Goal: Transaction & Acquisition: Purchase product/service

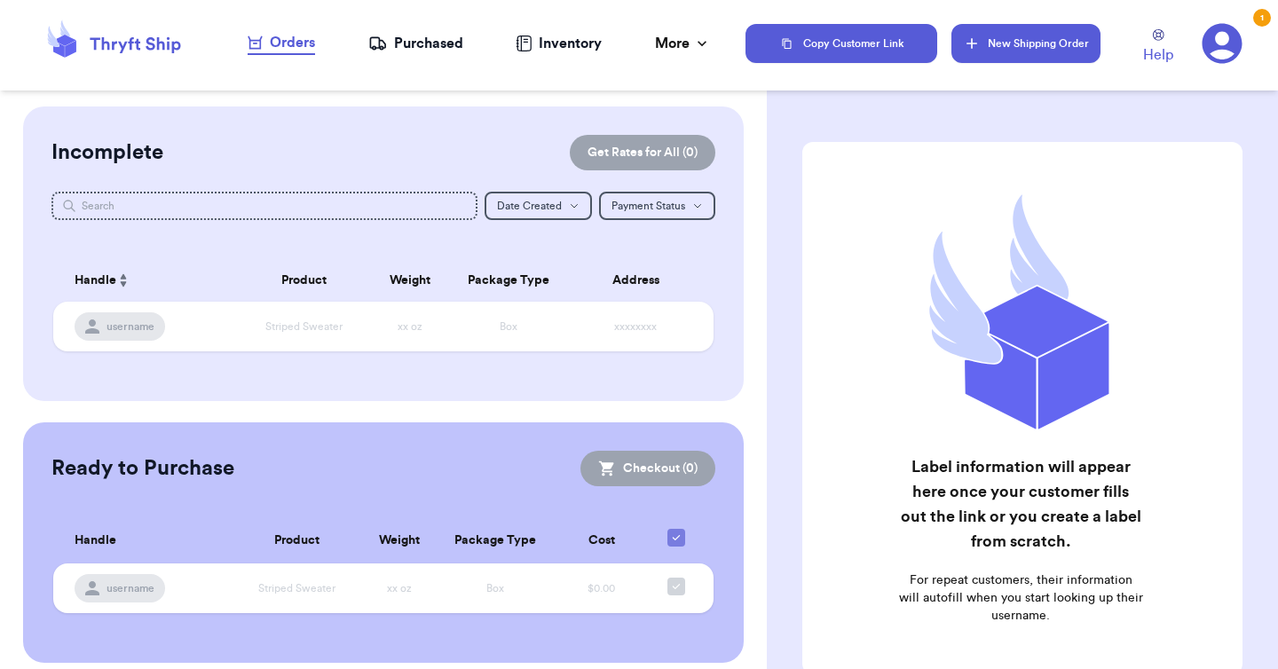
click at [990, 61] on button "New Shipping Order" at bounding box center [1025, 43] width 149 height 39
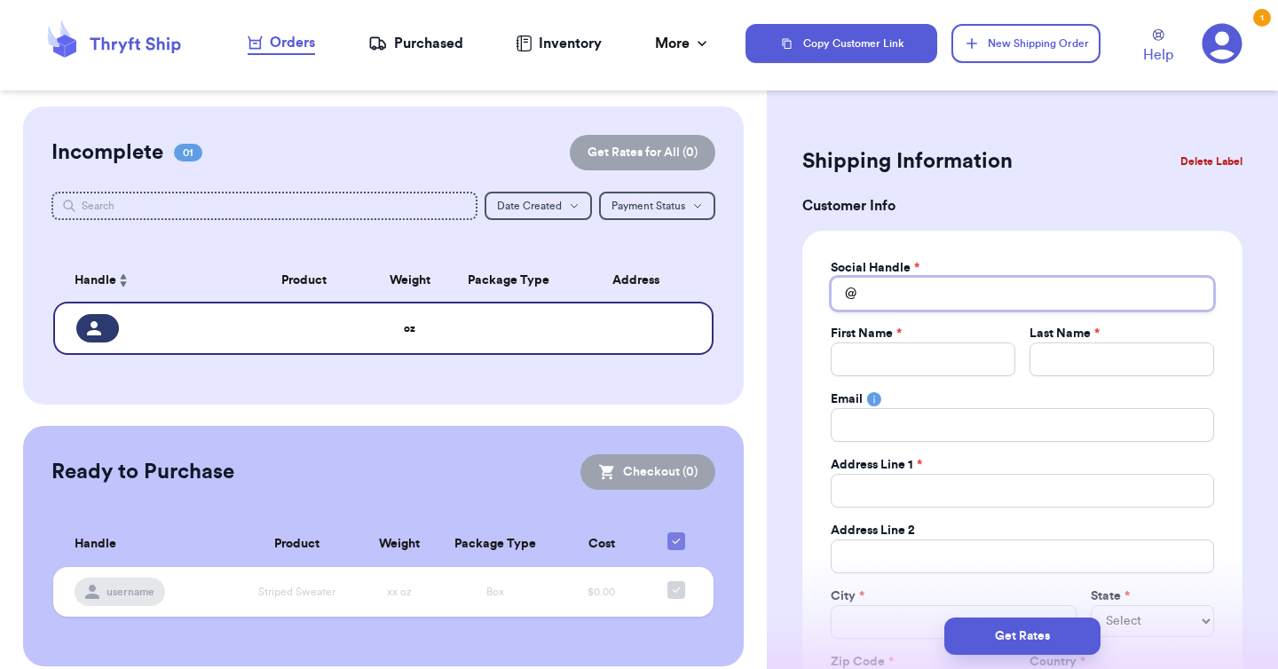
click at [915, 296] on input "Total Amount Paid" at bounding box center [1022, 294] width 383 height 34
type input "w"
type input "we"
type input "web"
type input "webs"
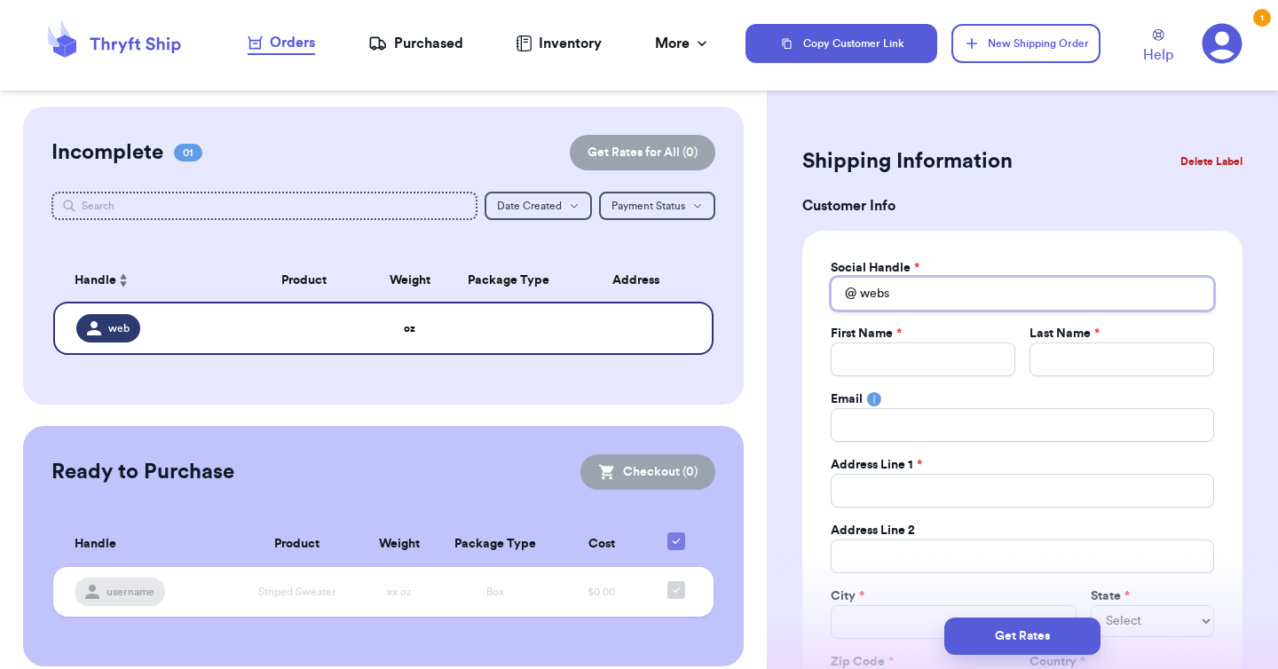
type input "websi"
type input "websit"
type input "website"
type input "websiteo"
type input "websiteor"
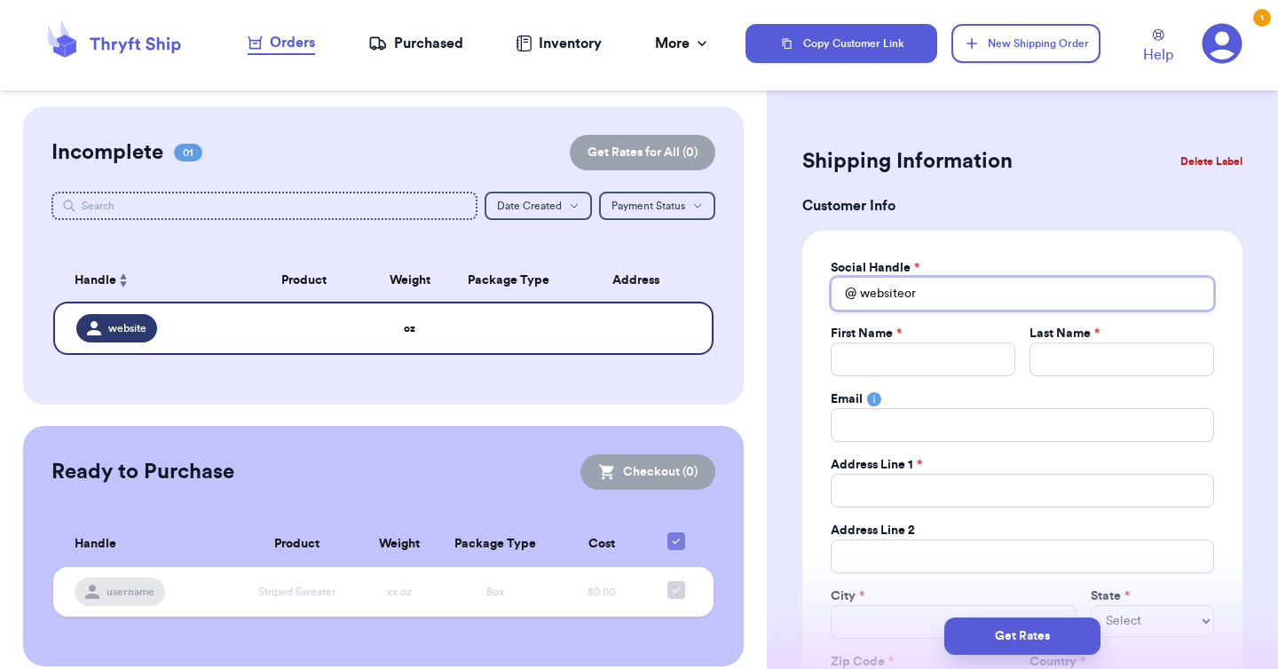
type input "websiteord"
type input "websiteorde"
type input "websiteorder"
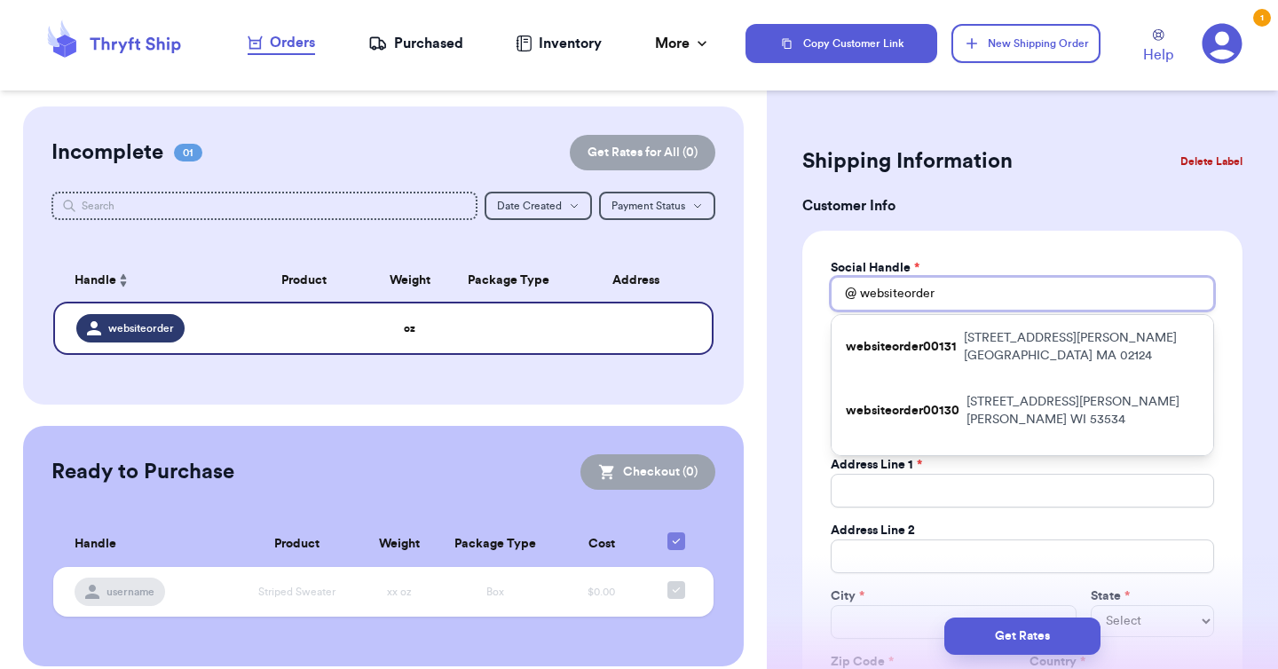
type input "websiteorder0"
type input "websiteorder00"
type input "websiteorder000"
type input "websiteorder0001"
type input "websiteorder00013"
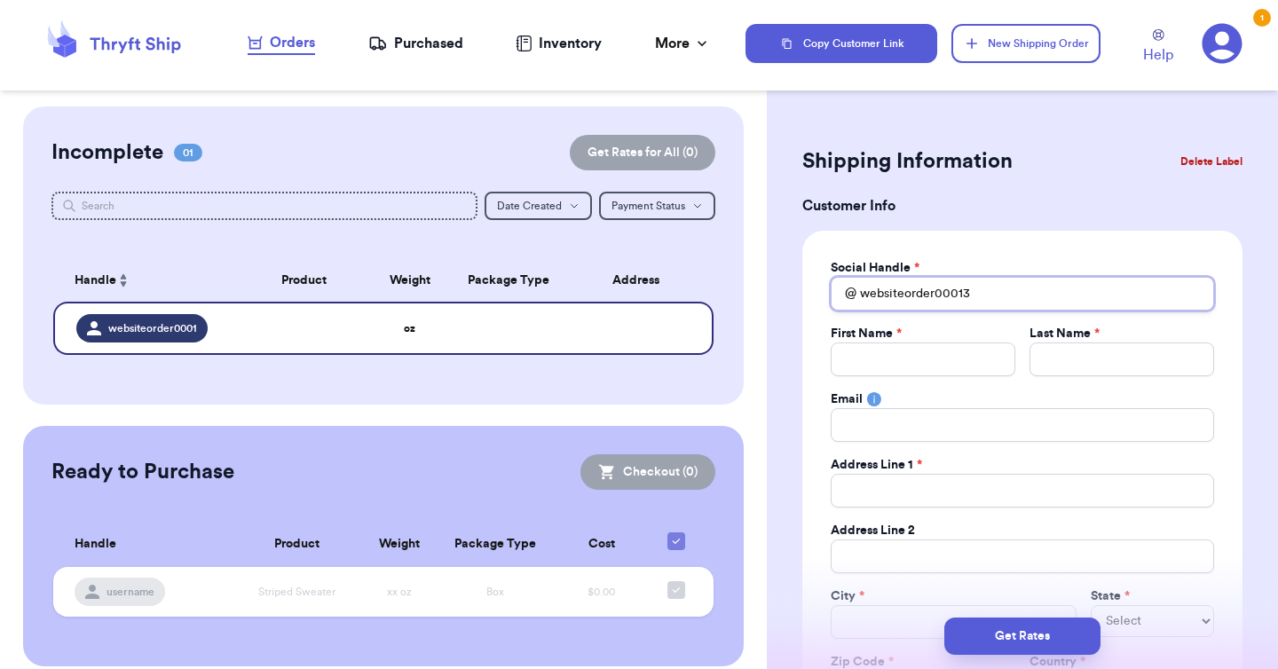
type input "websiteorder000138"
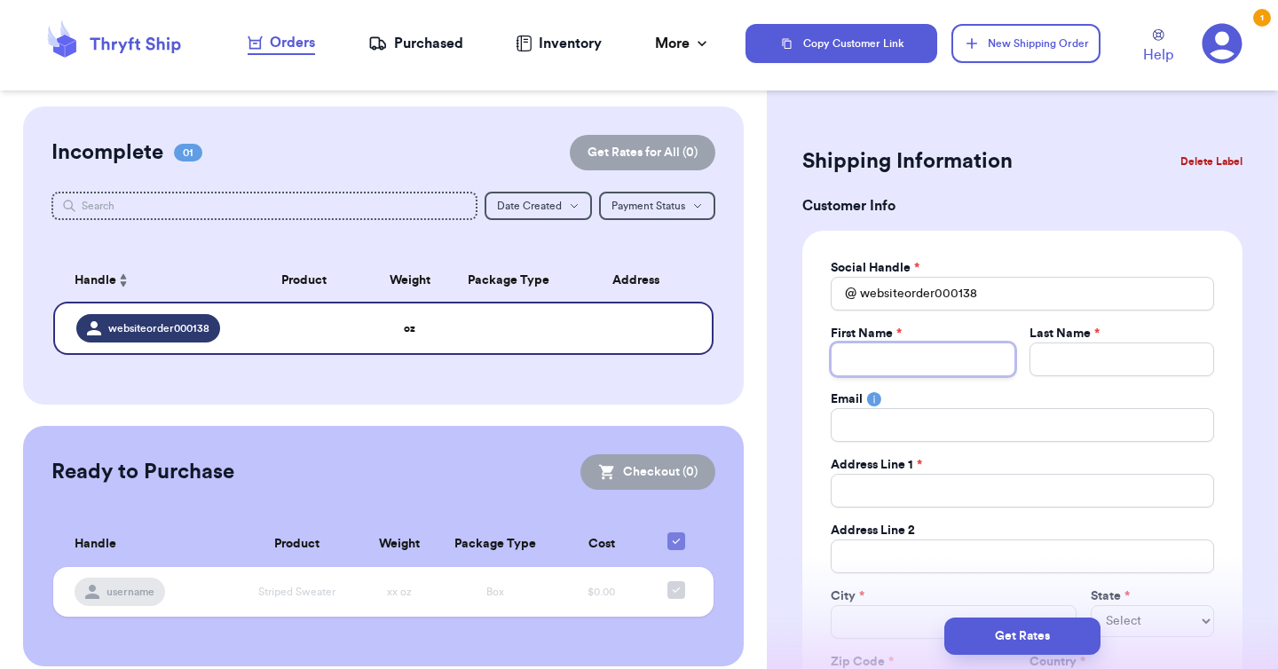
click at [898, 374] on input "Total Amount Paid" at bounding box center [923, 360] width 185 height 34
click at [849, 487] on input "Total Amount Paid" at bounding box center [1022, 491] width 383 height 34
paste input "[PERSON_NAME]"
type input "[PERSON_NAME]"
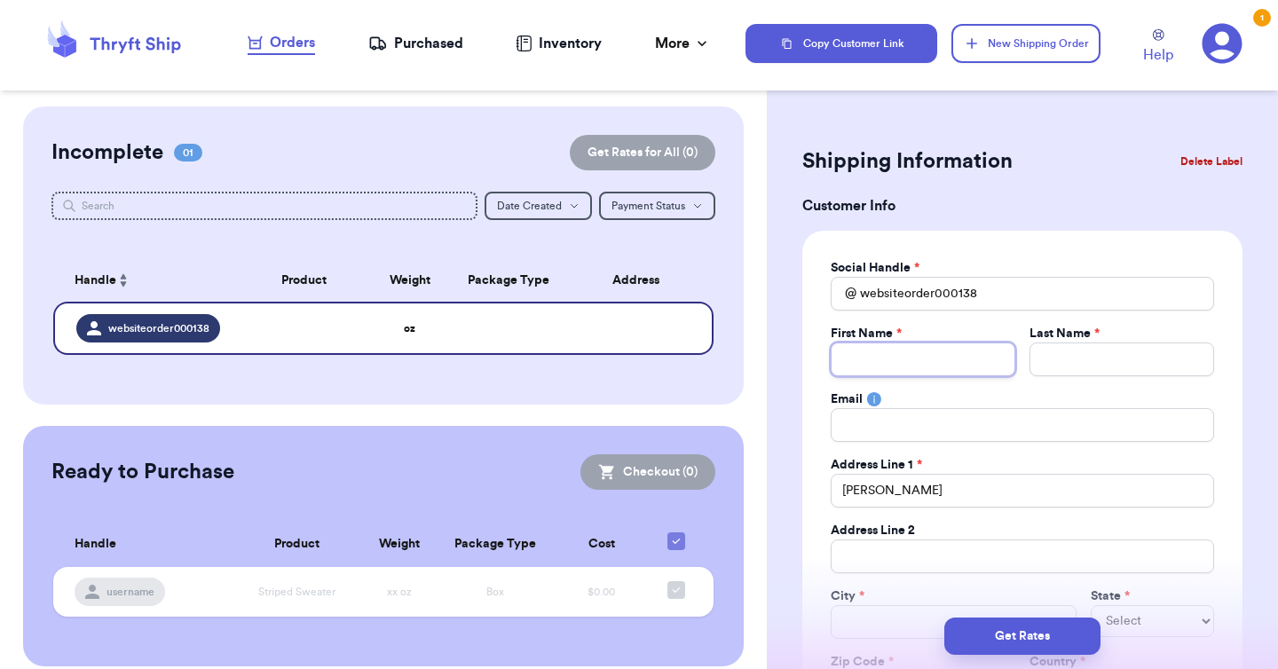
click at [884, 349] on input "Total Amount Paid" at bounding box center [923, 360] width 185 height 34
paste input "[PERSON_NAME]"
type input "[PERSON_NAME]"
drag, startPoint x: 930, startPoint y: 357, endPoint x: 888, endPoint y: 358, distance: 41.7
click at [888, 358] on input "[PERSON_NAME]" at bounding box center [923, 360] width 185 height 34
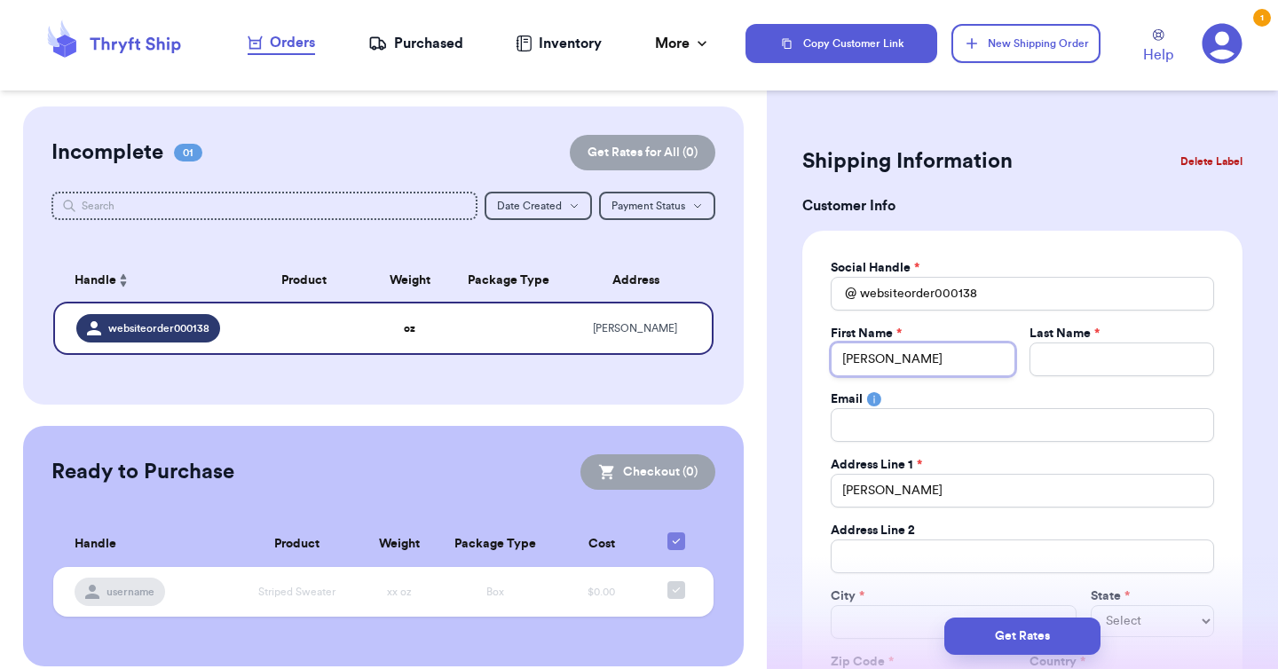
type input "[PERSON_NAME]"
paste input "[PERSON_NAME]"
type input "[PERSON_NAME]"
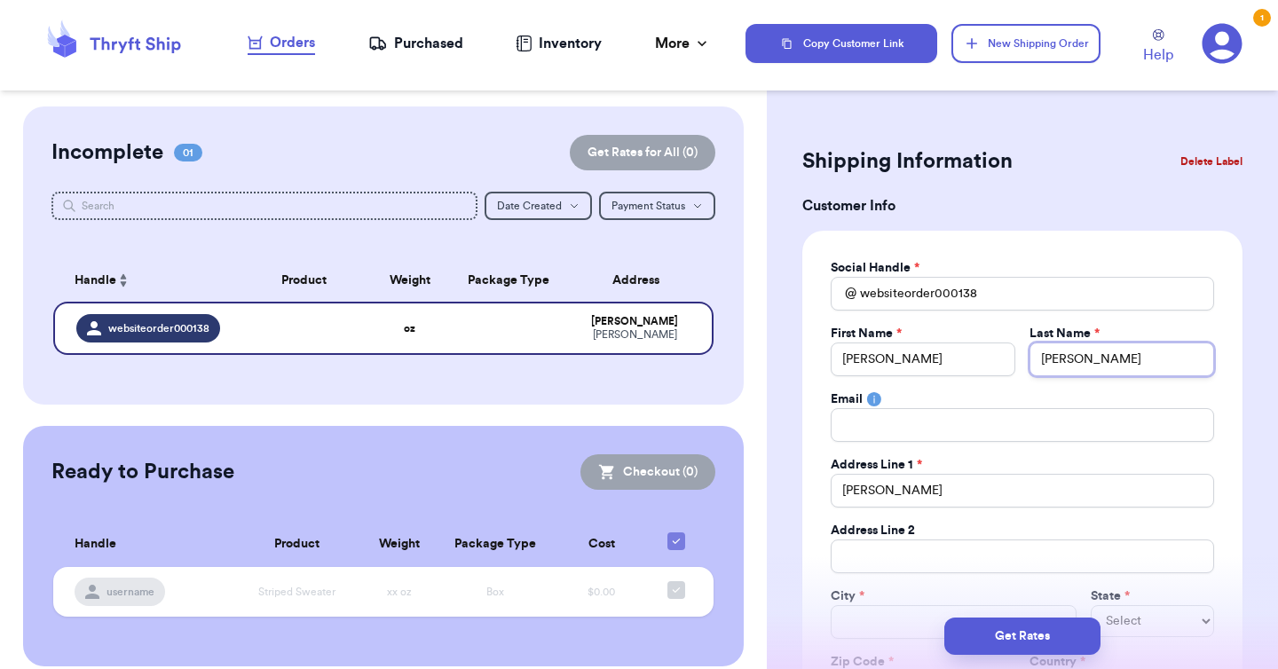
type input "[PERSON_NAME]"
click at [933, 495] on input "[PERSON_NAME]" at bounding box center [1022, 491] width 383 height 34
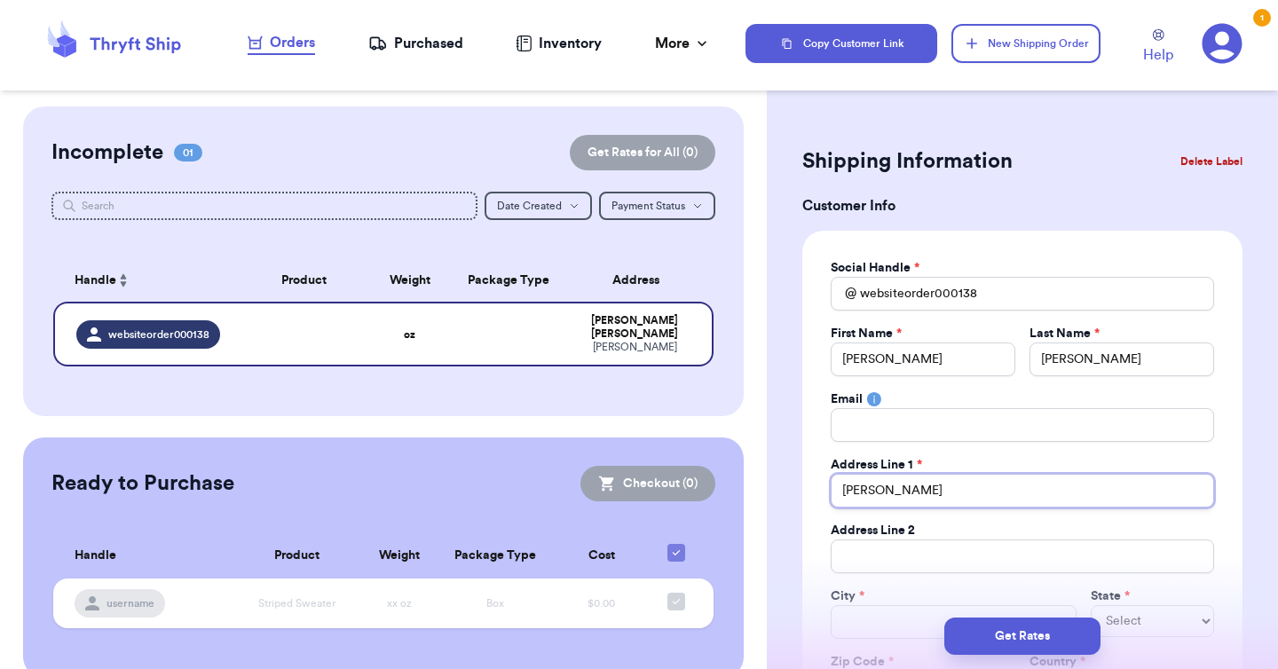
click at [933, 495] on input "[PERSON_NAME]" at bounding box center [1022, 491] width 383 height 34
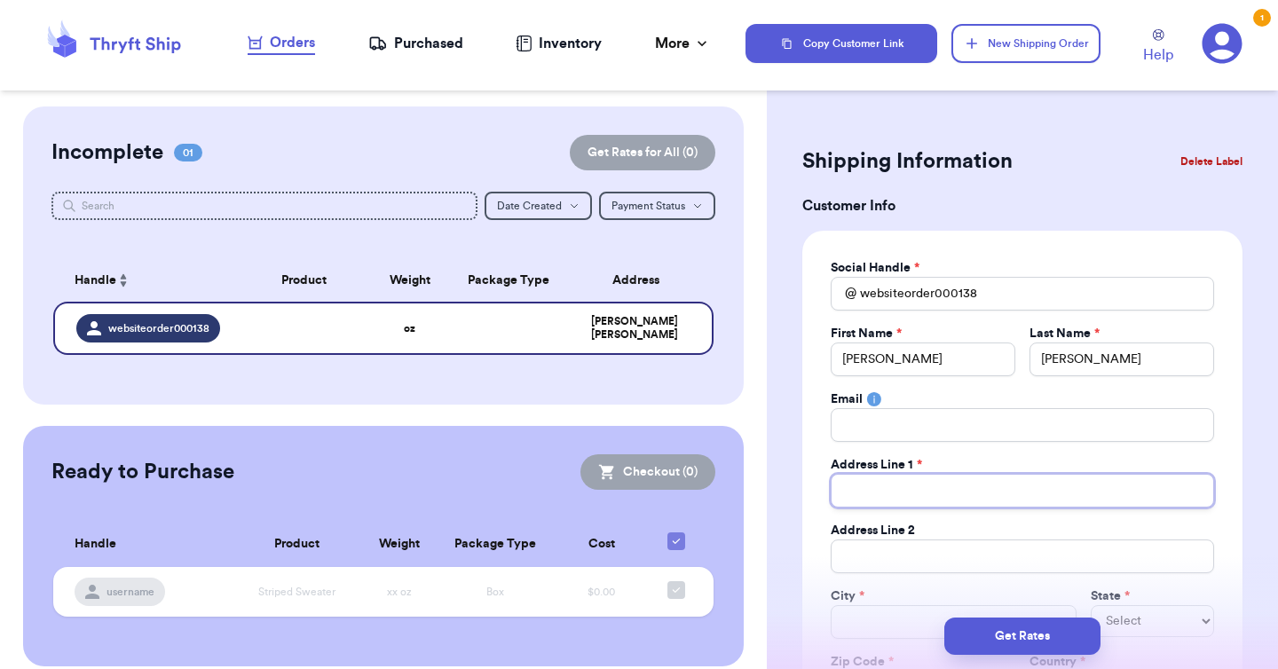
paste input "PO Box 81"
type input "PO Box 81"
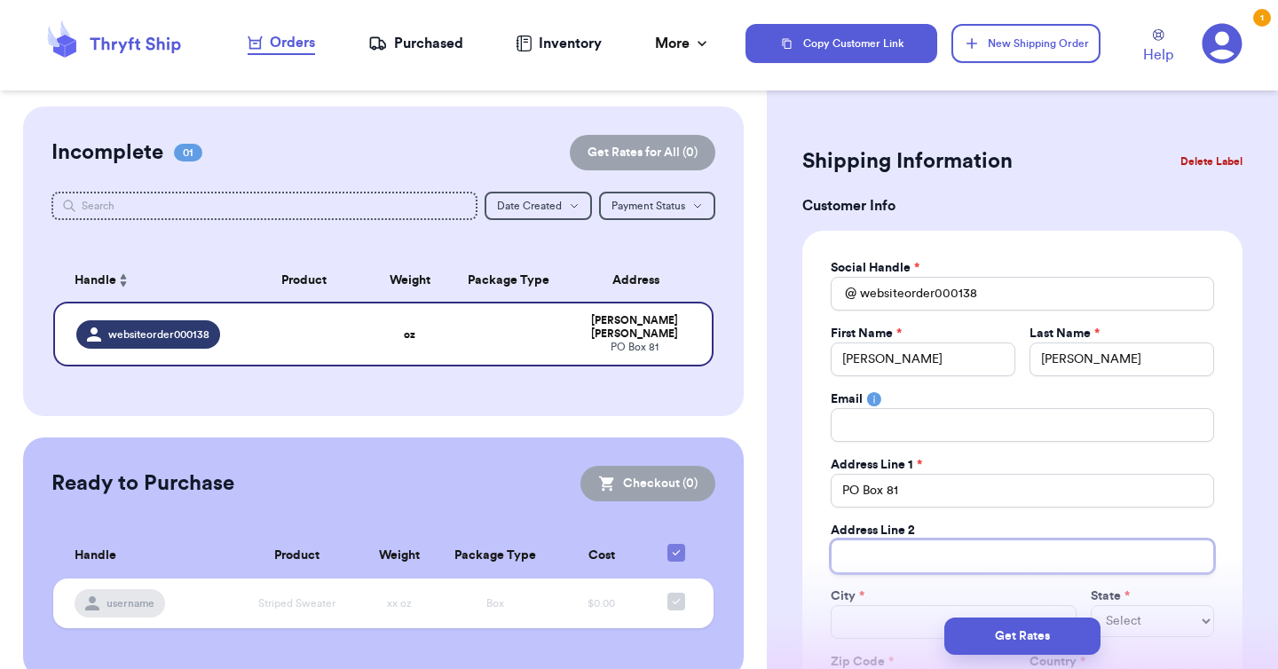
click at [895, 557] on input "Total Amount Paid" at bounding box center [1022, 557] width 383 height 34
paste input "[STREET_ADDRESS]"
type input "[STREET_ADDRESS]"
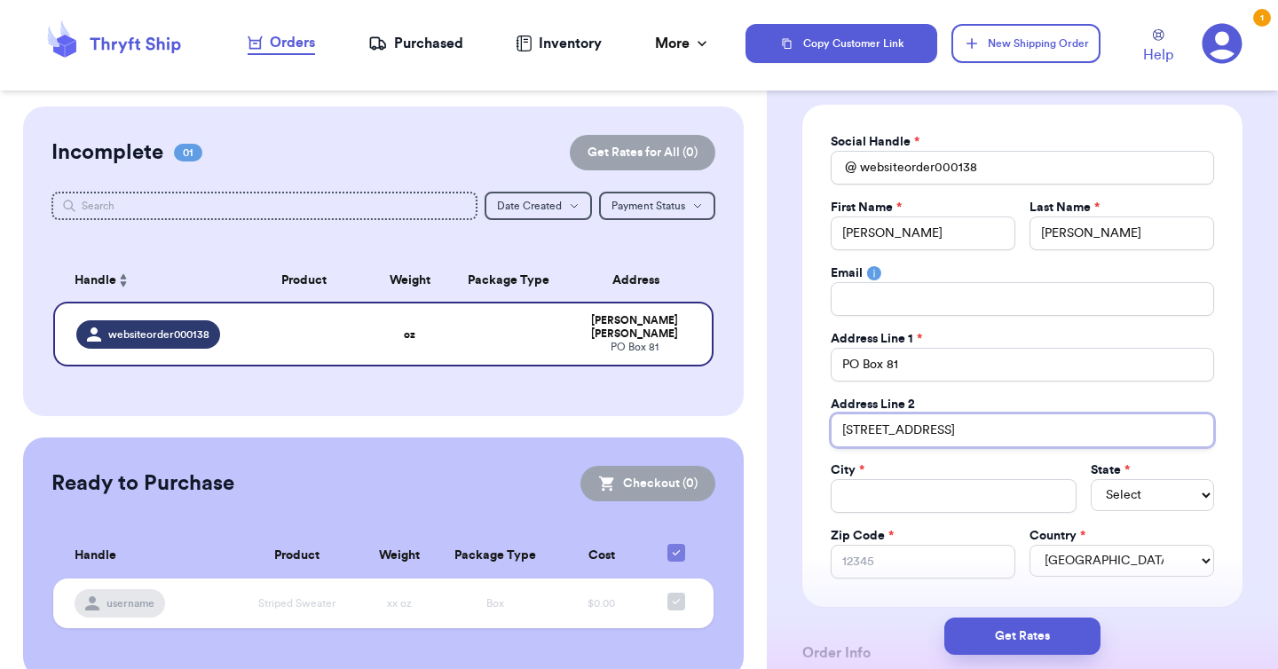
scroll to position [186, 0]
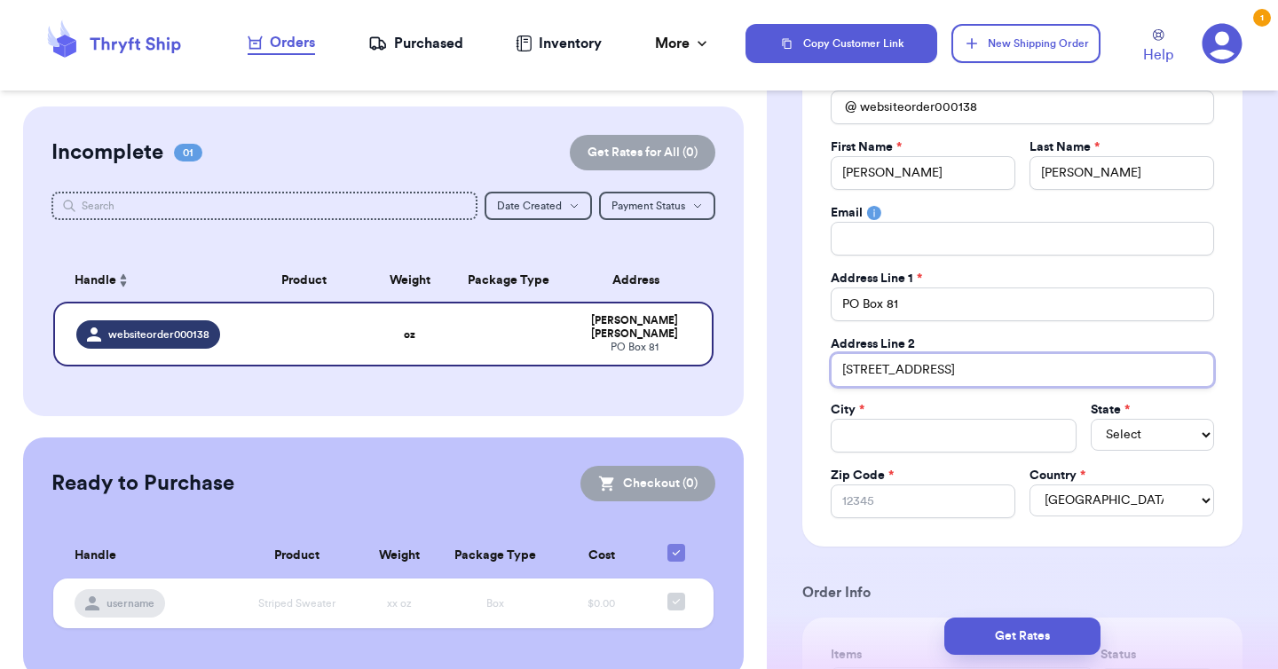
type input "[STREET_ADDRESS]"
click at [873, 436] on input "Total Amount Paid" at bounding box center [954, 436] width 246 height 34
paste input "WYOCENA"
type input "WYOCENA"
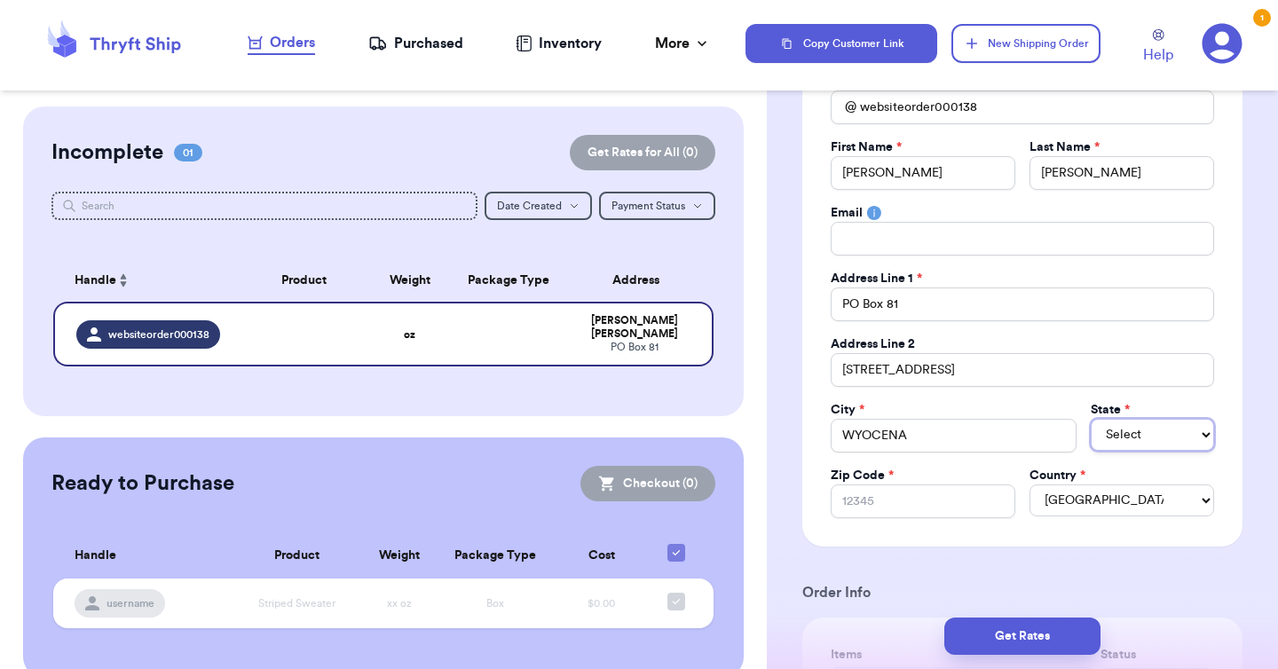
click at [1158, 443] on select "Select AL AK AZ AR CA CO [GEOGRAPHIC_DATA] DE DC [GEOGRAPHIC_DATA] [GEOGRAPHIC_…" at bounding box center [1152, 435] width 123 height 32
select select "WI"
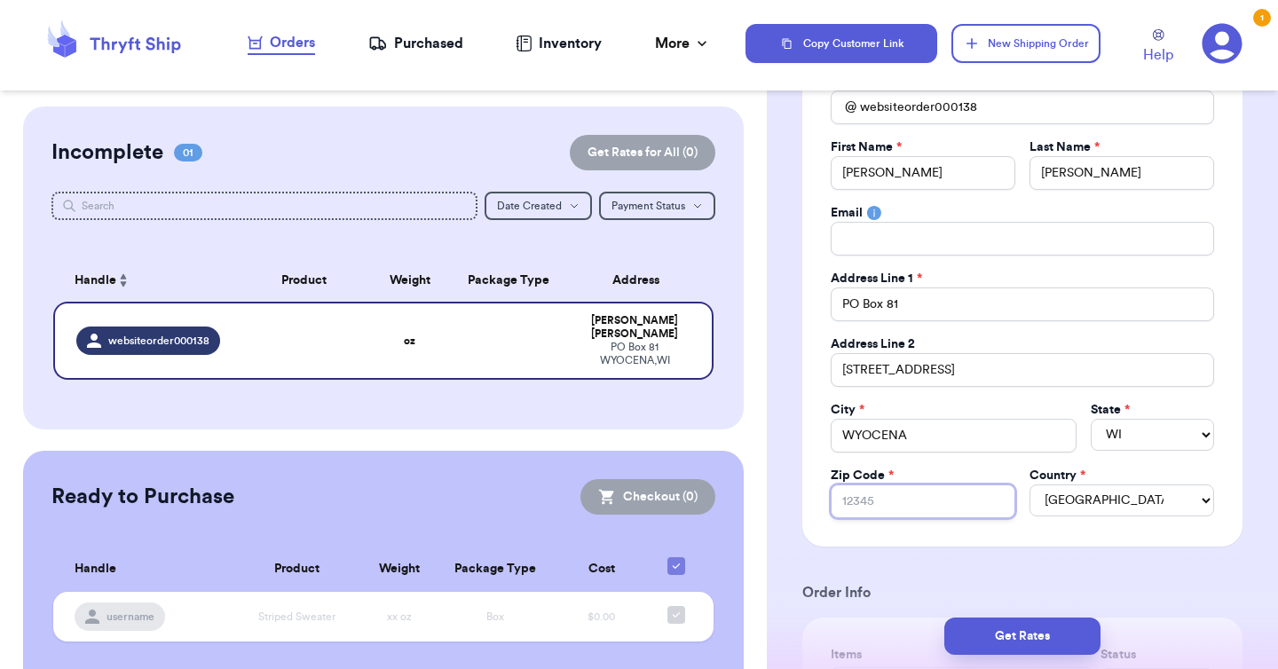
click at [880, 498] on input "Zip Code *" at bounding box center [923, 502] width 185 height 34
paste input "53969"
type input "53969"
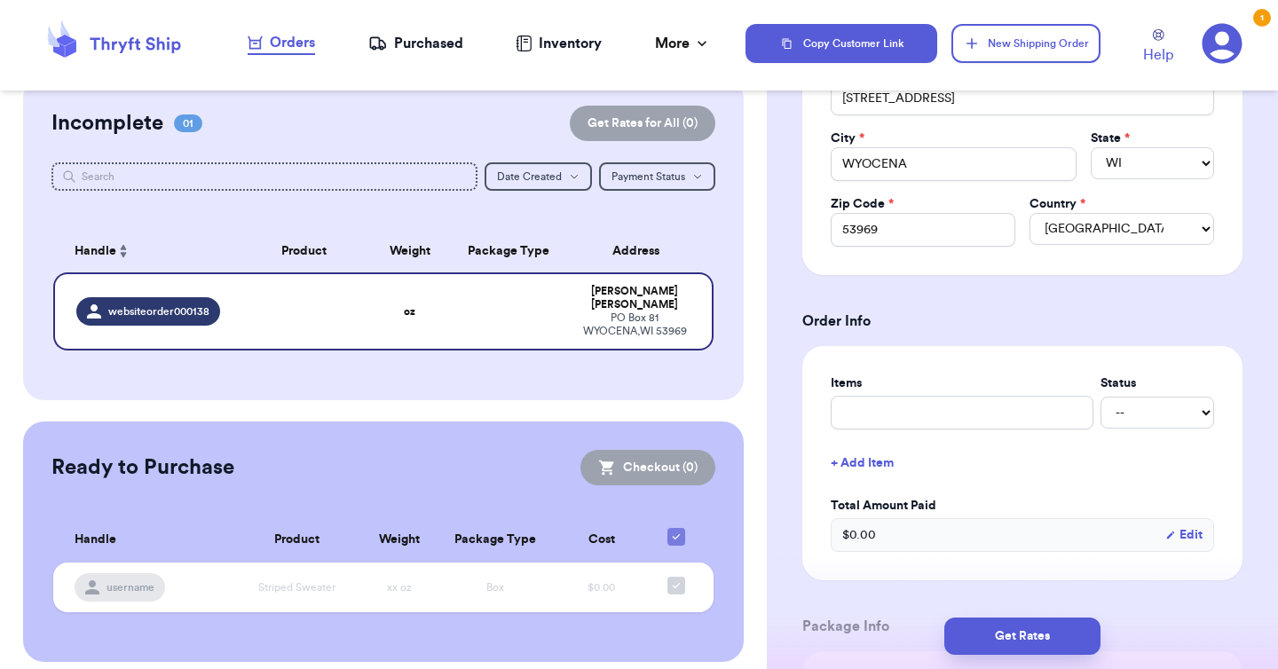
scroll to position [493, 0]
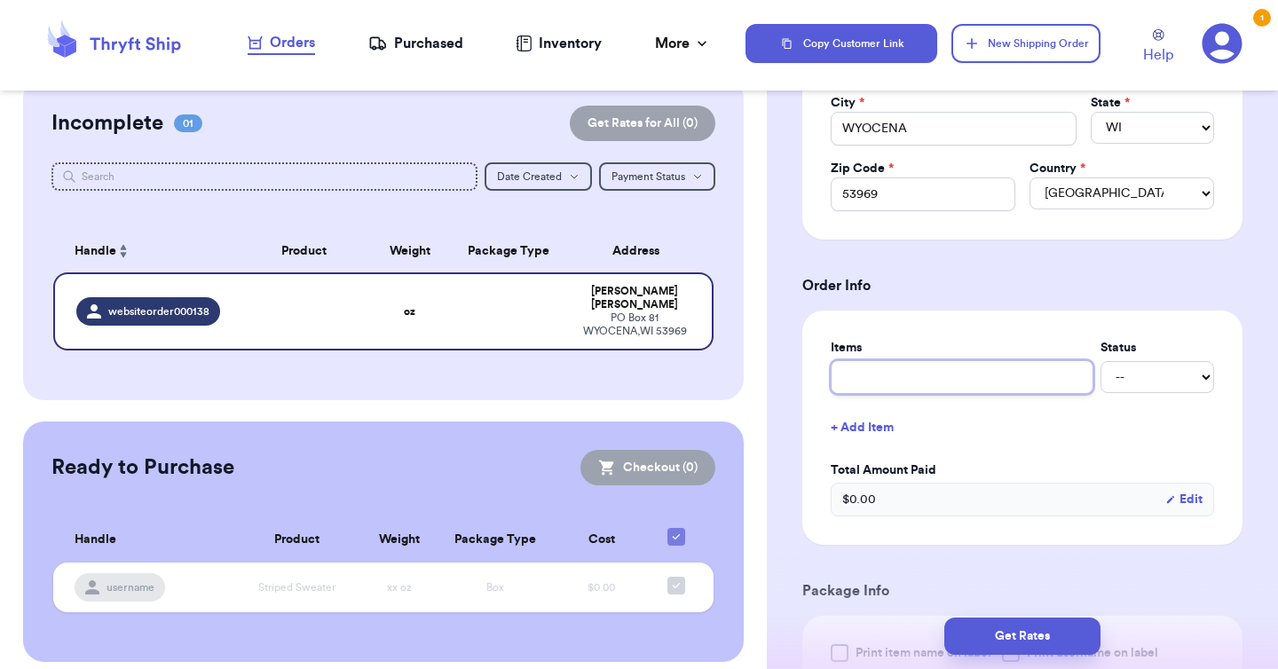
click at [894, 378] on input "text" at bounding box center [962, 377] width 263 height 34
click at [910, 330] on div "Items Status -- Paid Owes + Add Item Total Amount Paid $ 0.00 Edit" at bounding box center [1022, 428] width 440 height 234
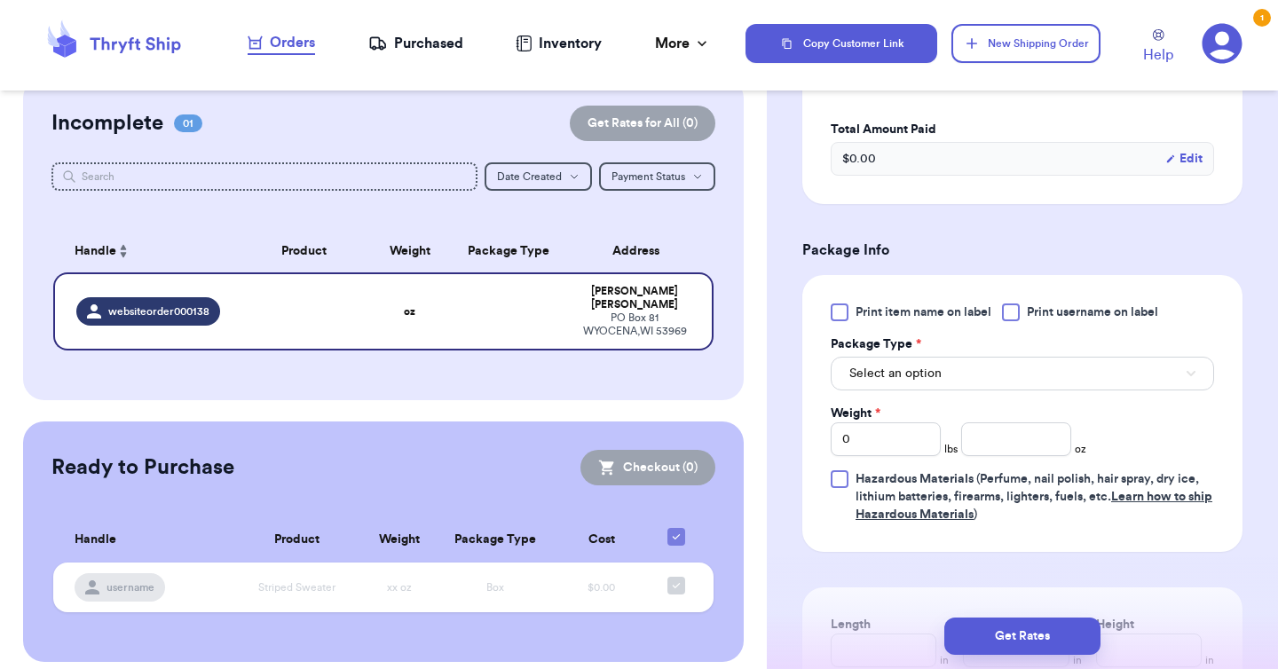
scroll to position [861, 0]
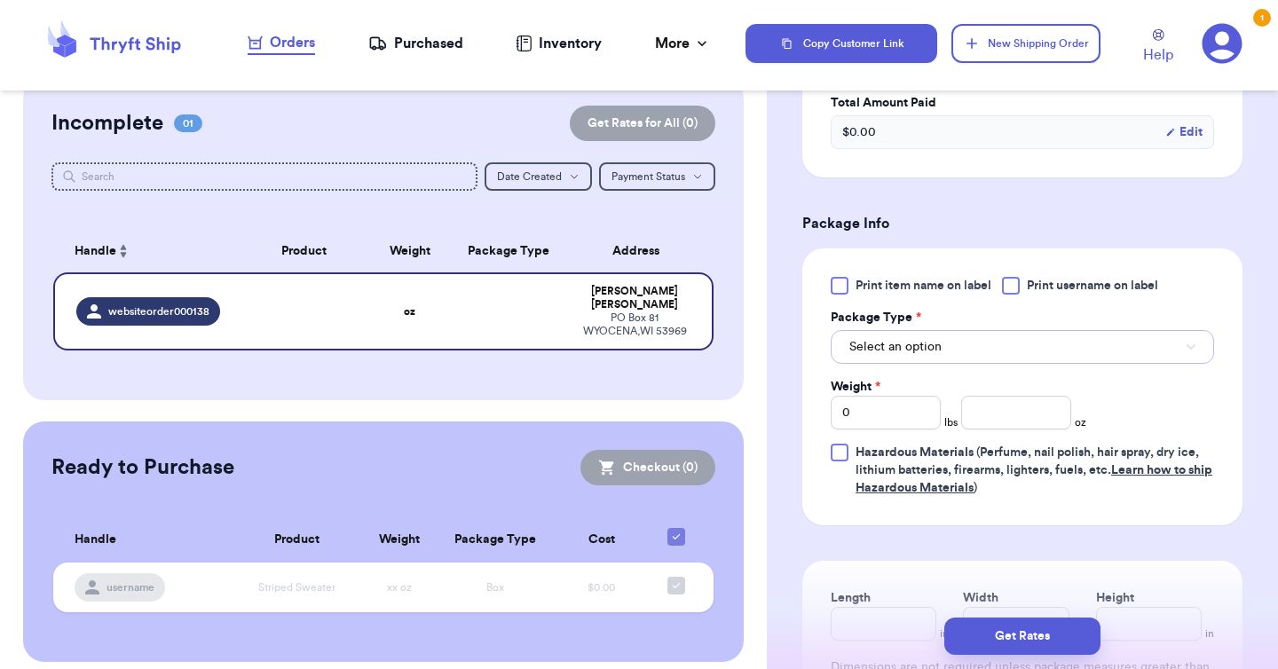
click at [926, 343] on span "Select an option" at bounding box center [895, 347] width 92 height 18
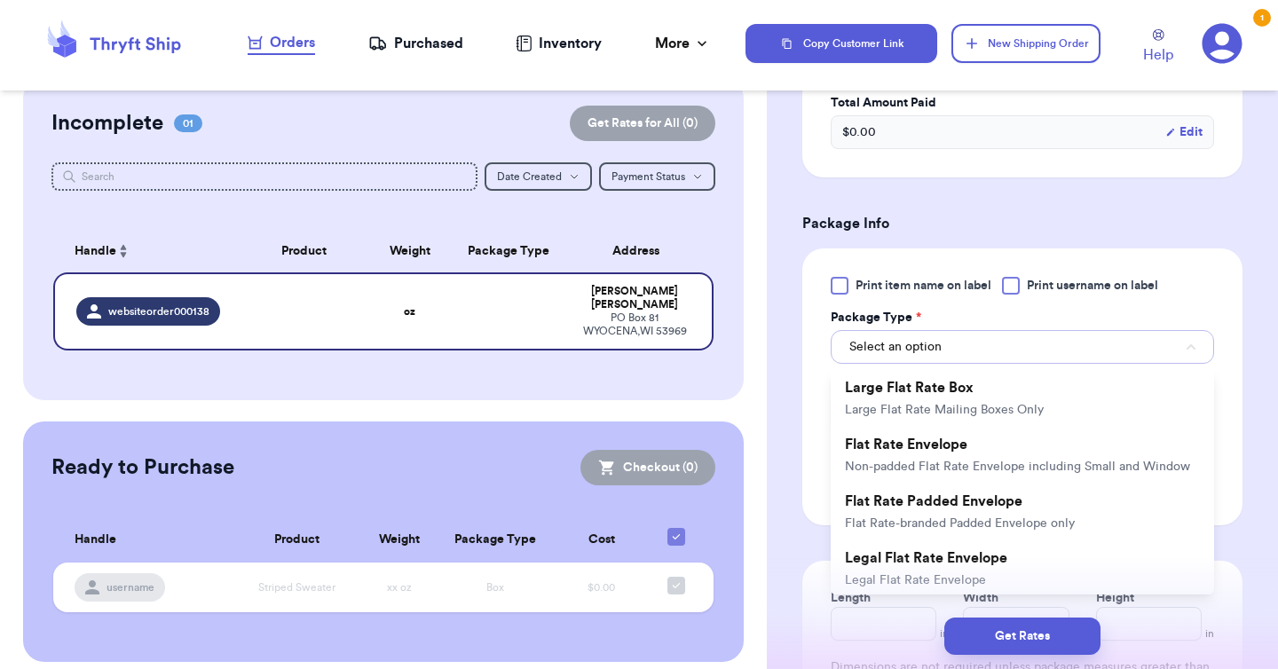
scroll to position [348, 0]
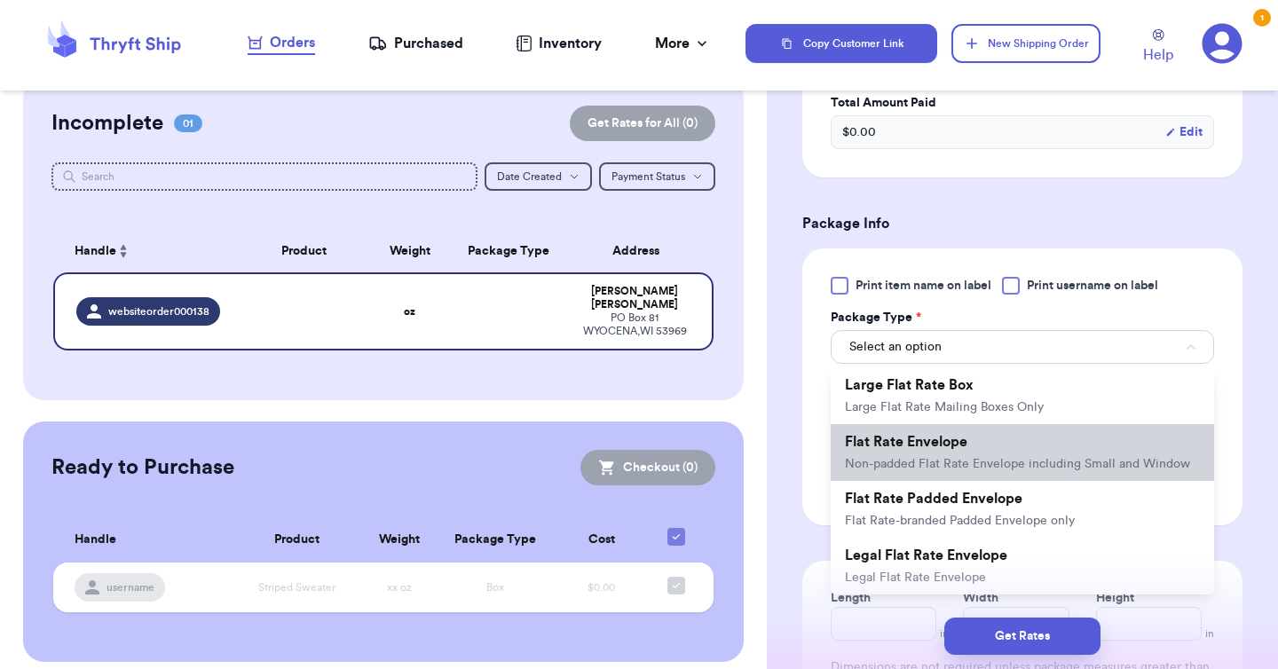
click at [942, 469] on span "Non-padded Flat Rate Envelope including Small and Window" at bounding box center [1017, 464] width 345 height 12
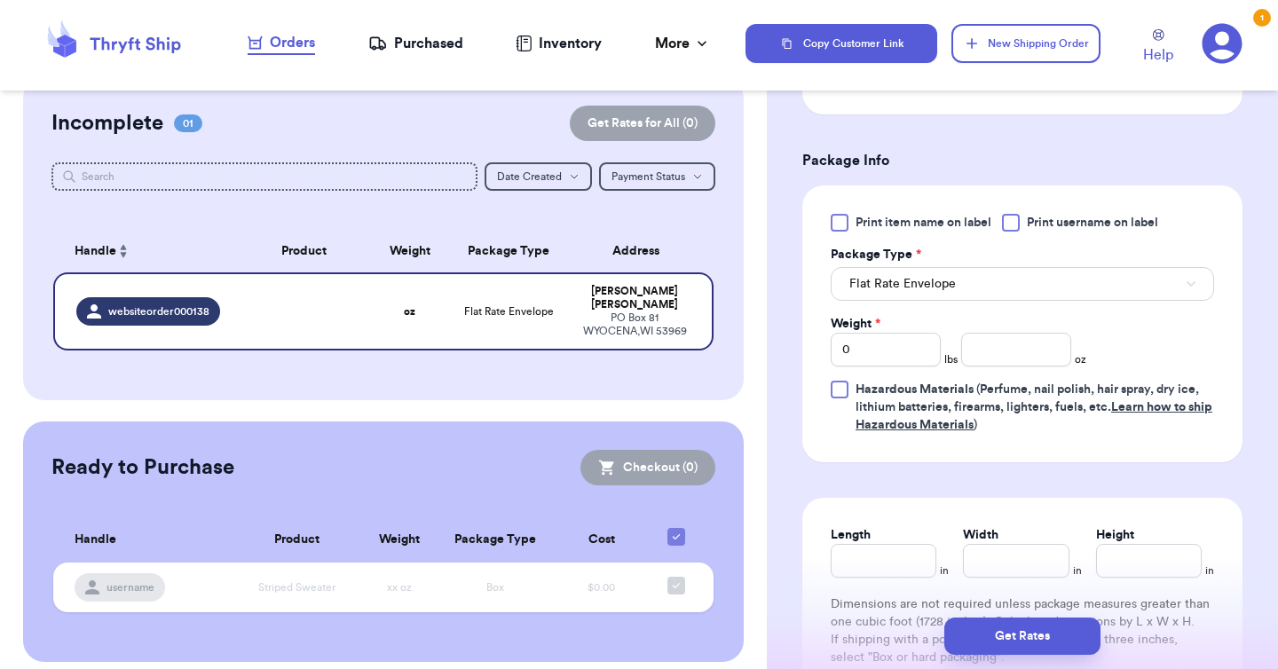
scroll to position [948, 0]
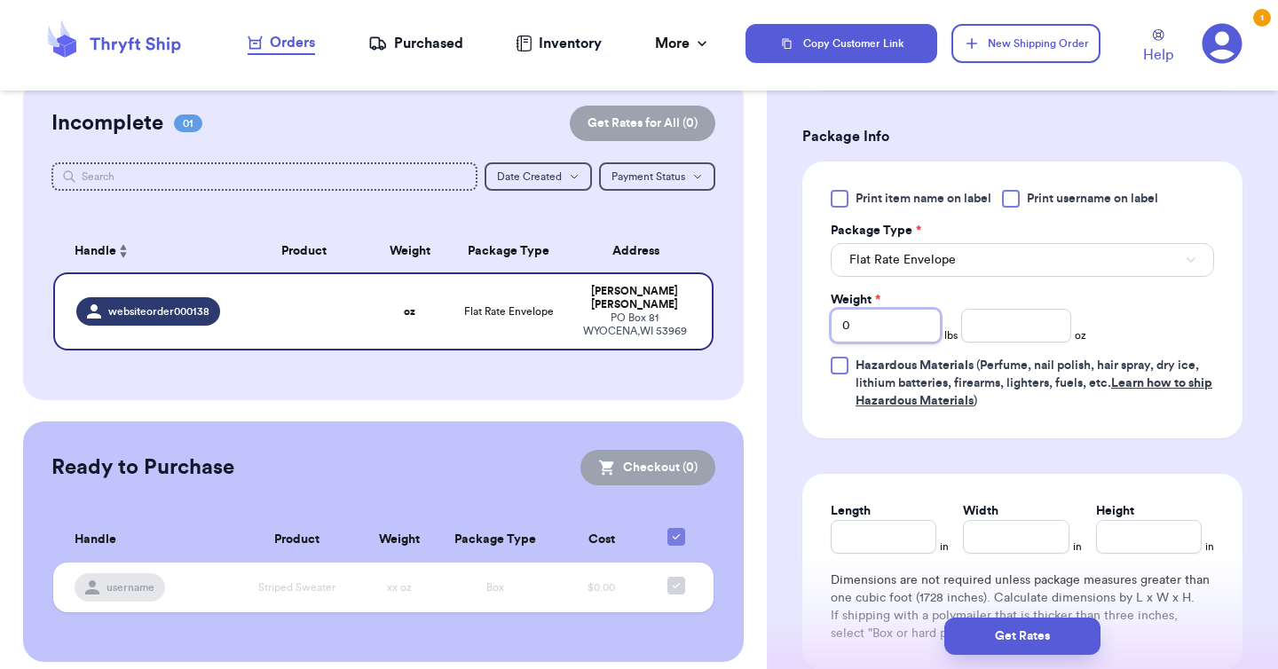
click at [873, 340] on input "0" at bounding box center [886, 326] width 110 height 34
type input "02"
click at [988, 329] on input "number" at bounding box center [1016, 326] width 110 height 34
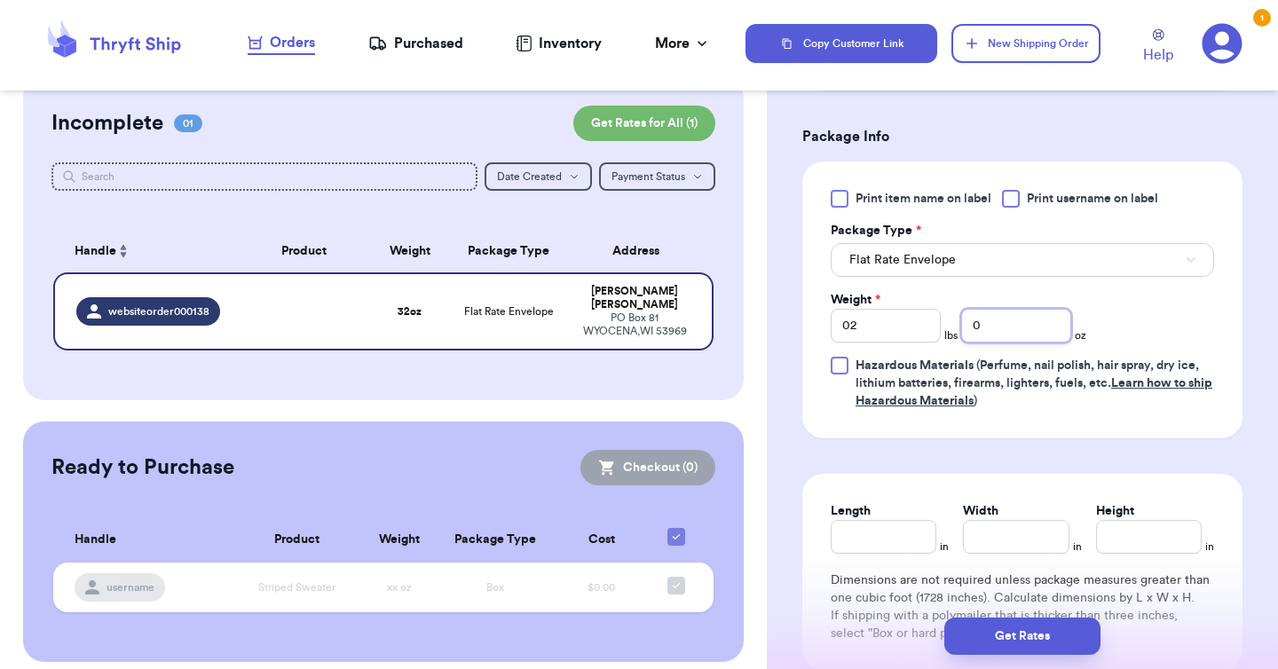
type input "0"
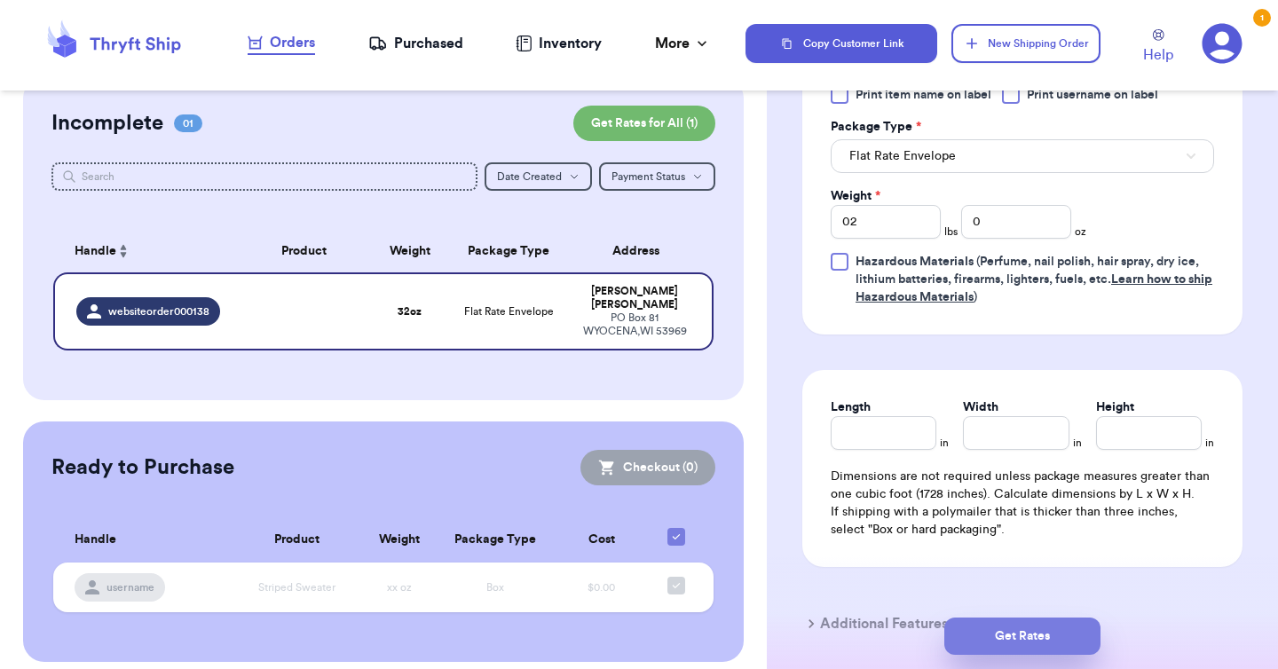
click at [1018, 640] on button "Get Rates" at bounding box center [1022, 636] width 156 height 37
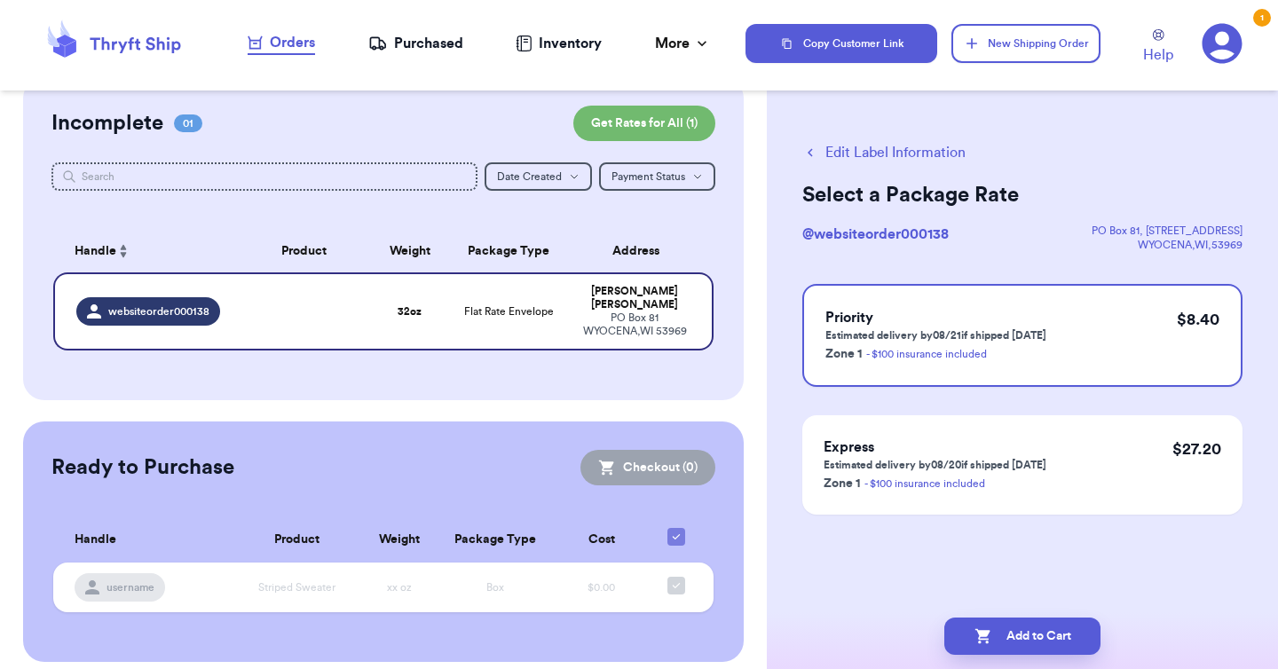
scroll to position [0, 0]
click at [1027, 630] on button "Add to Cart" at bounding box center [1022, 636] width 156 height 37
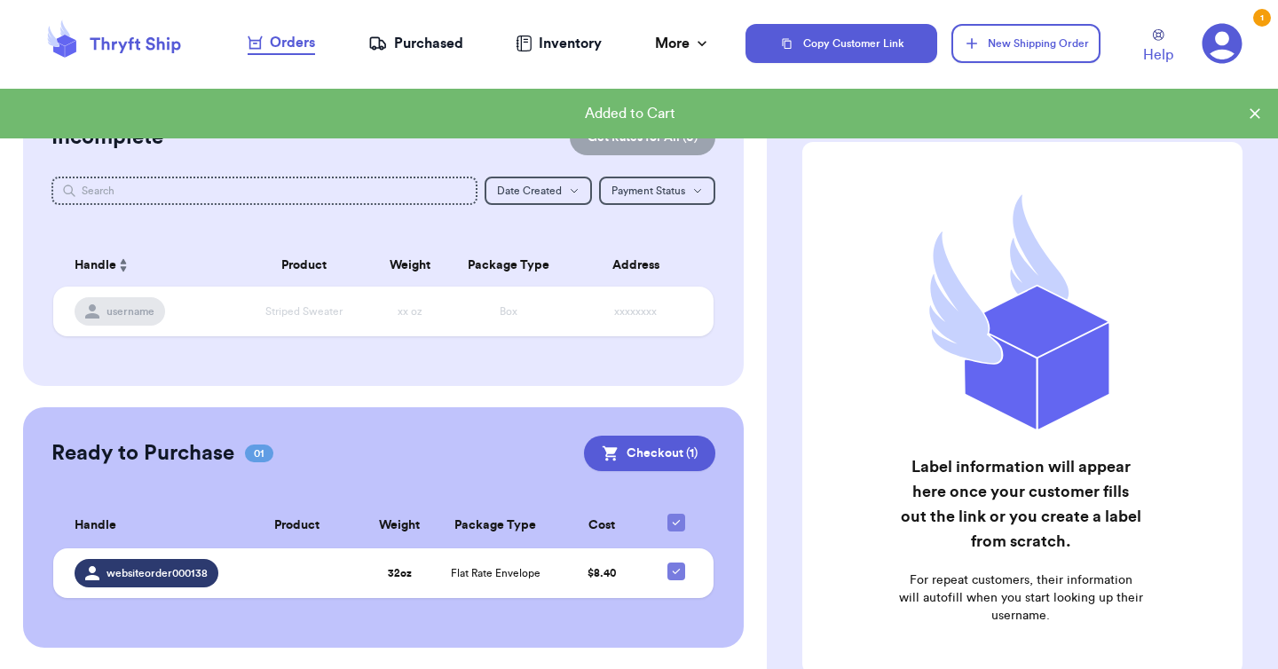
scroll to position [14, 0]
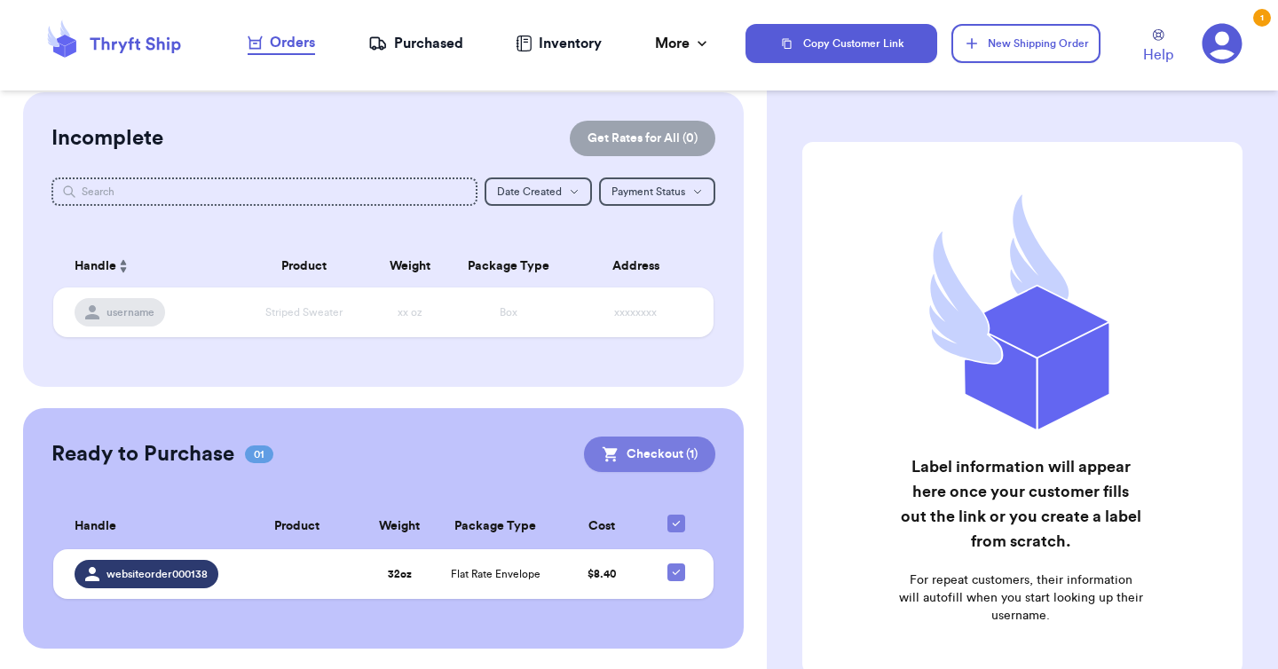
click at [635, 442] on button "Checkout ( 1 )" at bounding box center [649, 454] width 131 height 35
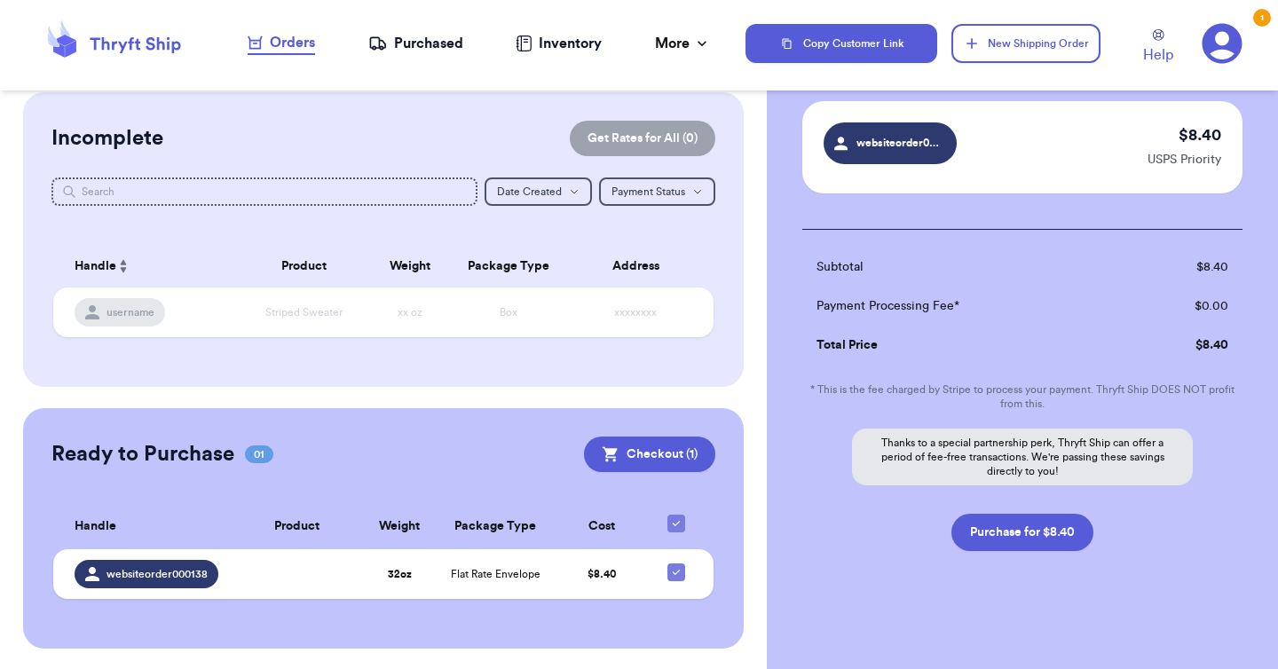
scroll to position [125, 0]
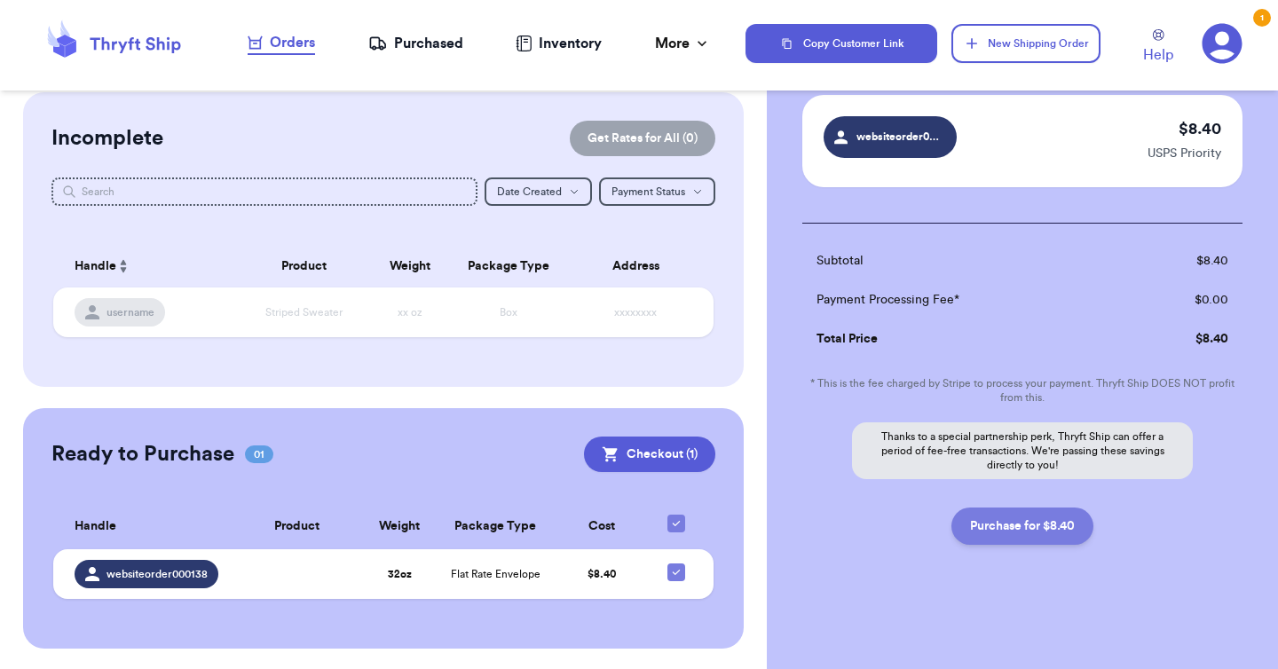
click at [1013, 524] on button "Purchase for $8.40" at bounding box center [1022, 526] width 142 height 37
checkbox input "false"
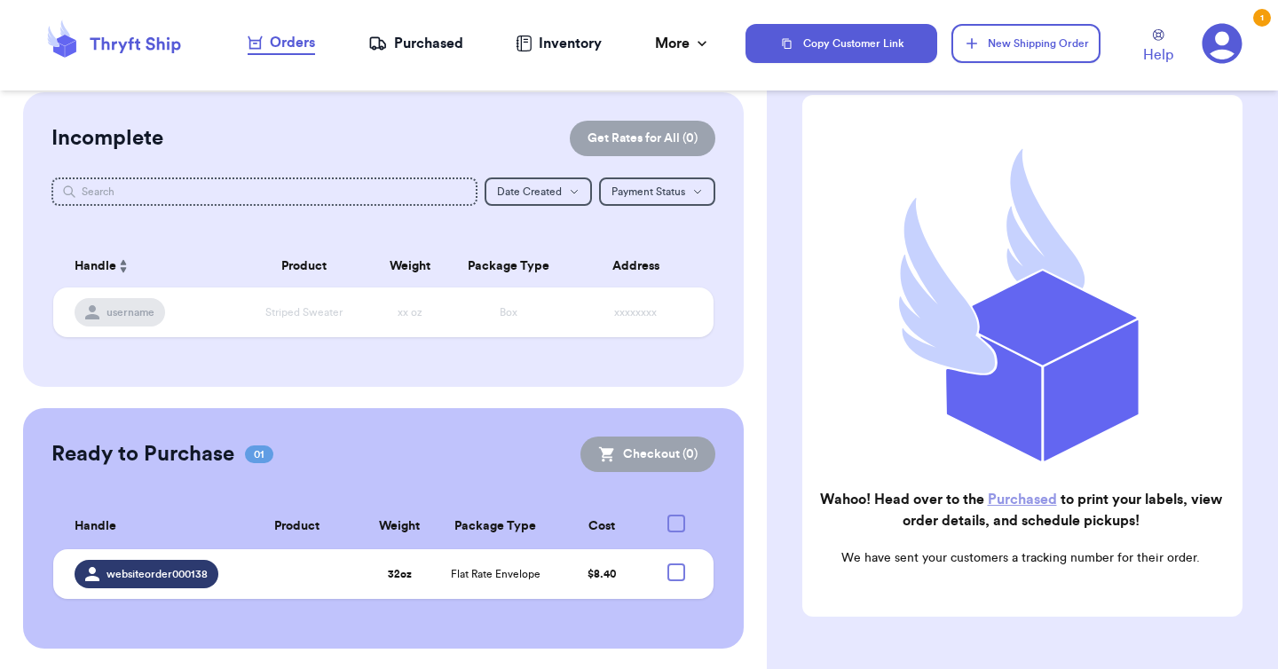
checkbox input "true"
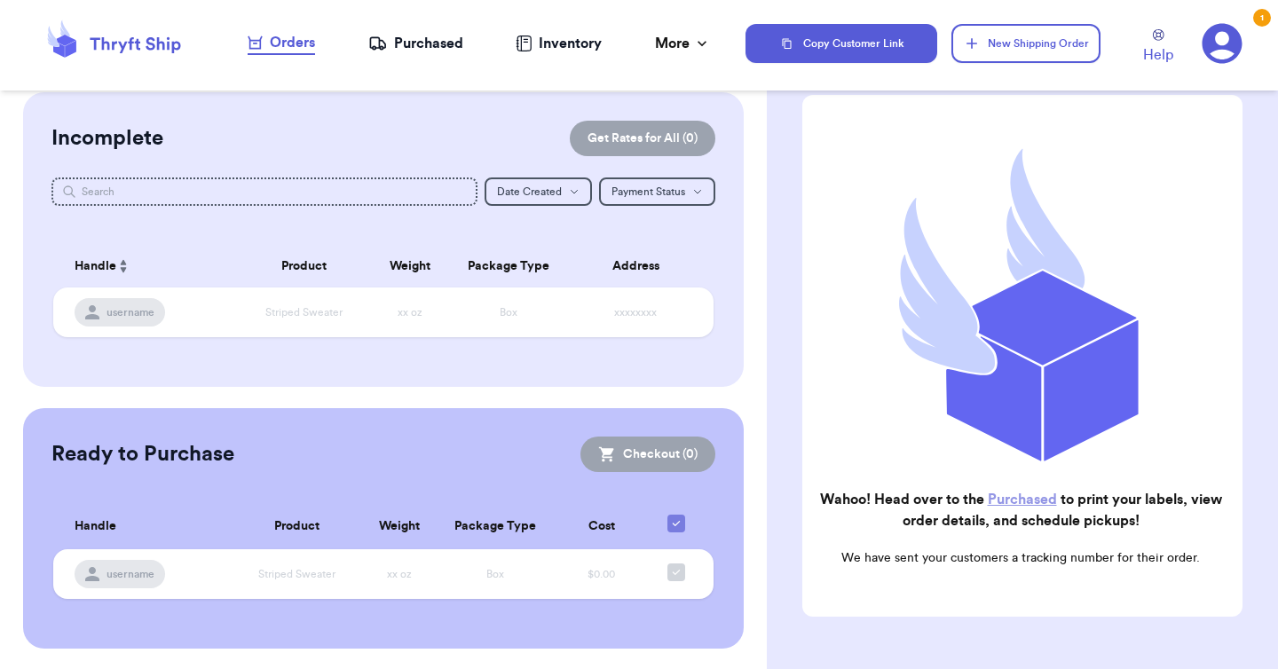
click at [461, 46] on div "Purchased" at bounding box center [415, 43] width 95 height 21
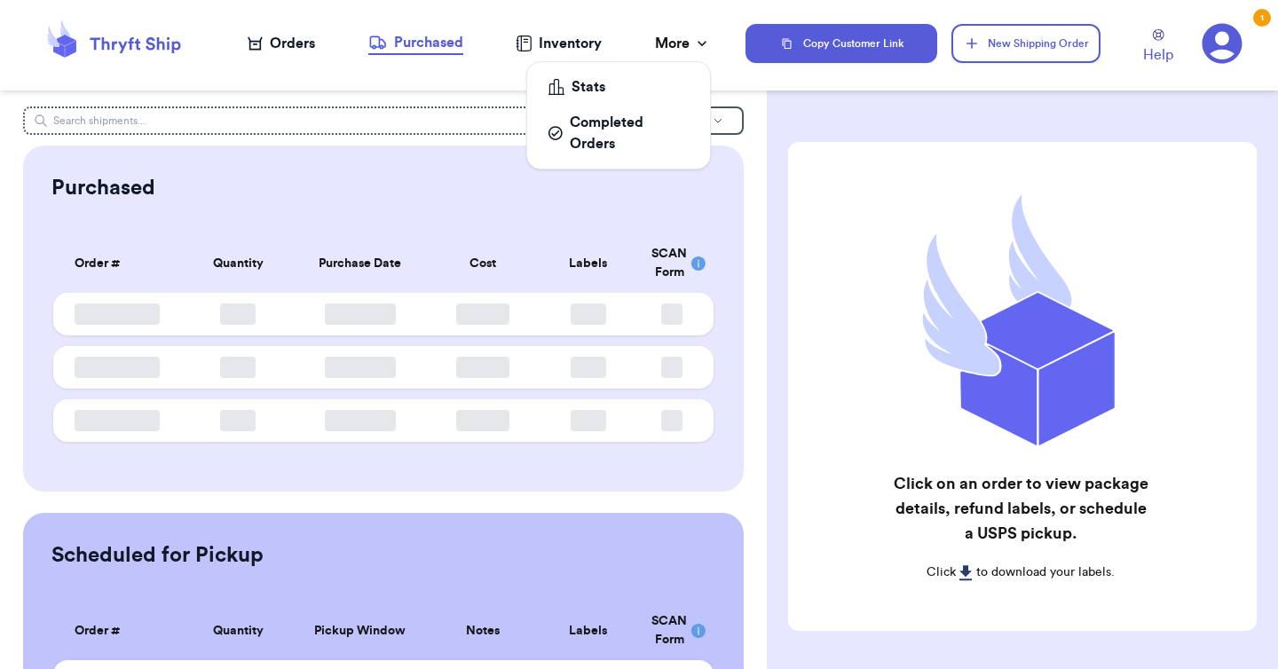
click at [682, 46] on div "More" at bounding box center [683, 43] width 56 height 21
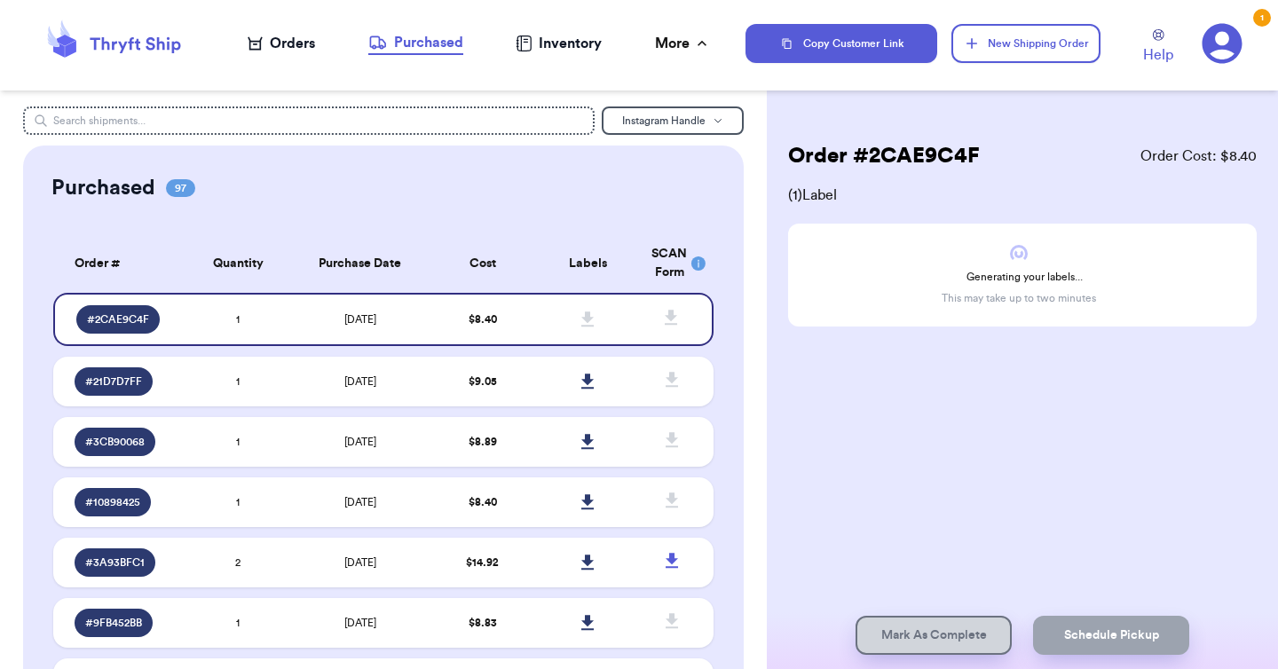
click at [477, 177] on div "Purchased 97" at bounding box center [383, 188] width 664 height 28
click at [427, 311] on td "[DATE]" at bounding box center [360, 319] width 138 height 53
click at [406, 324] on td "[DATE]" at bounding box center [360, 319] width 138 height 53
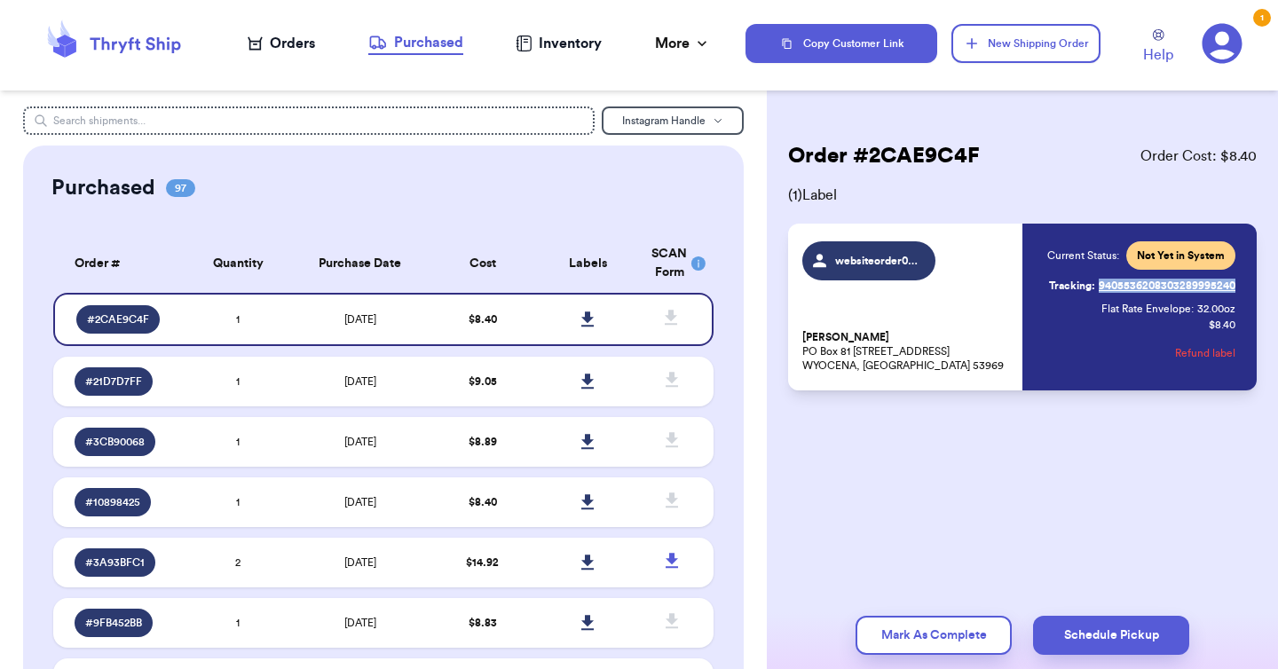
drag, startPoint x: 1244, startPoint y: 288, endPoint x: 1100, endPoint y: 288, distance: 143.8
click at [1100, 288] on div "websiteorder000138 [PERSON_NAME] [STREET_ADDRESS] Current Status: Not Yet in Sy…" at bounding box center [1022, 307] width 469 height 167
copy link "9405536208303289995240"
click at [596, 322] on link at bounding box center [588, 319] width 39 height 39
click at [589, 374] on icon at bounding box center [587, 381] width 12 height 15
